Goal: Task Accomplishment & Management: Complete application form

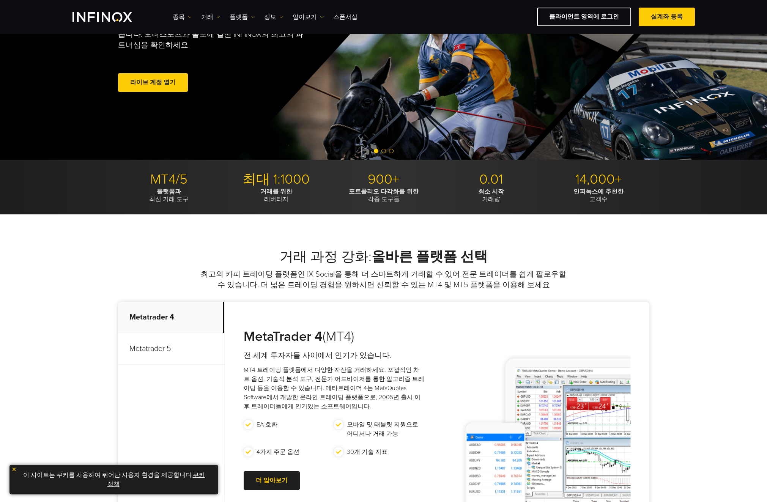
scroll to position [114, 0]
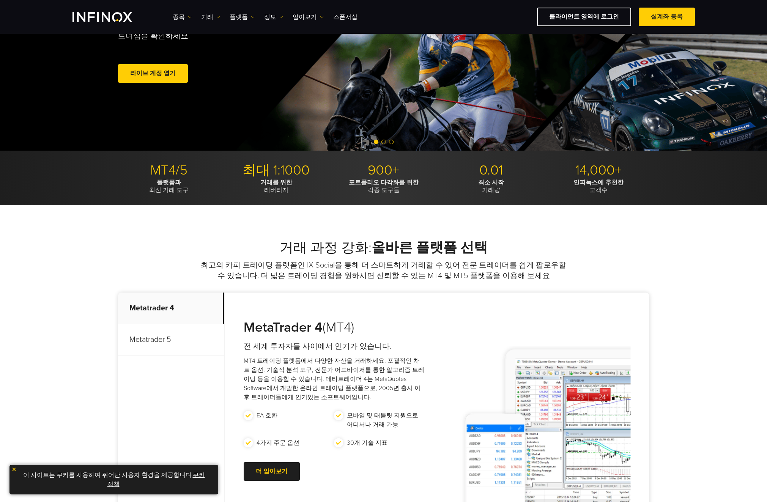
click at [155, 344] on p "Metatrader 5" at bounding box center [171, 340] width 106 height 32
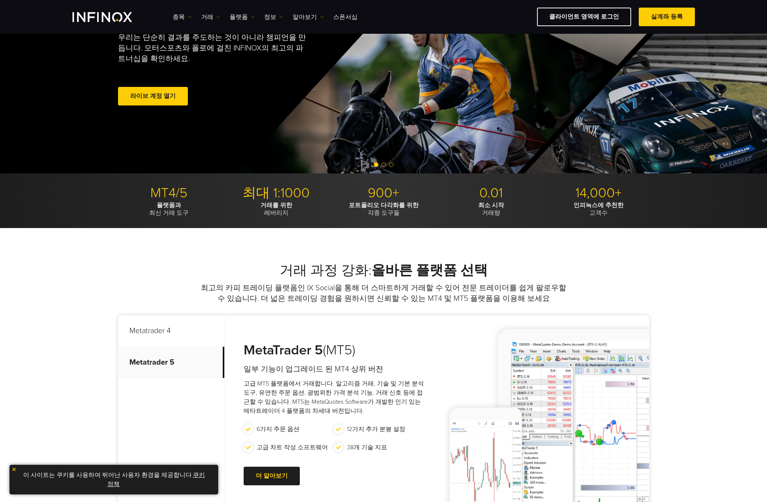
scroll to position [0, 0]
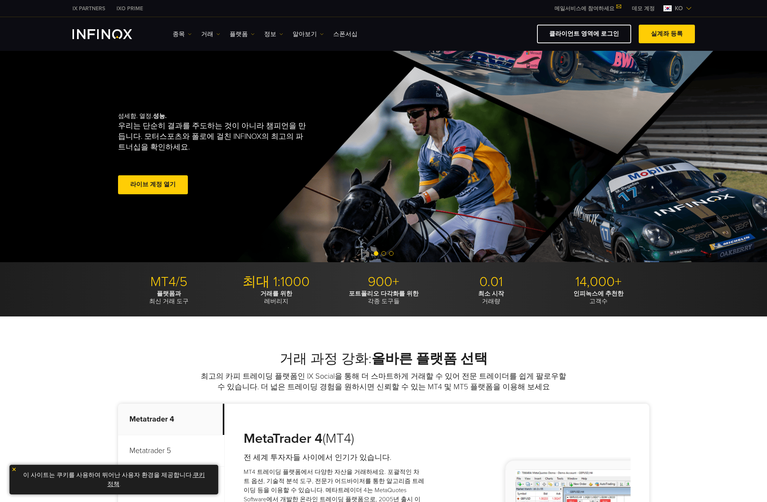
click at [114, 37] on img "INFINOX Logo" at bounding box center [103, 34] width 60 height 10
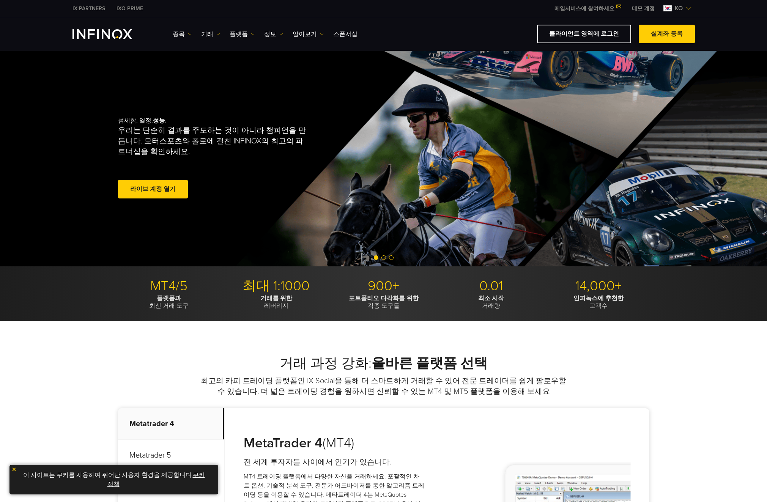
click at [664, 28] on link "실계좌 등록" at bounding box center [667, 34] width 56 height 19
